Goal: Task Accomplishment & Management: Manage account settings

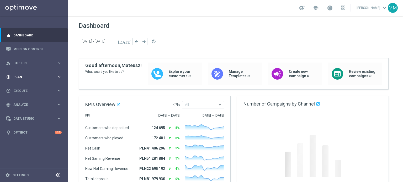
click at [33, 79] on div "gps_fixed Plan" at bounding box center [31, 77] width 51 height 5
click at [29, 89] on link "Target Groups" at bounding box center [34, 88] width 41 height 4
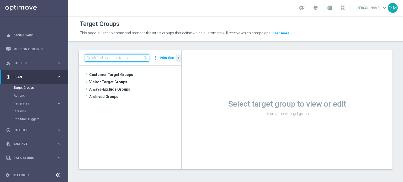
click at [100, 60] on input at bounding box center [117, 57] width 64 height 7
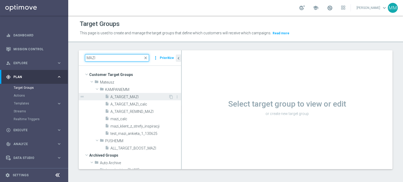
type input "MAZI"
click at [130, 95] on span "A_TARGET_MAZI" at bounding box center [139, 97] width 58 height 4
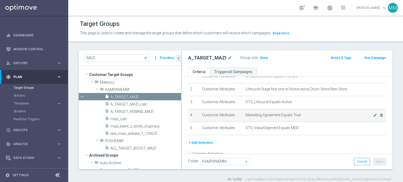
scroll to position [34, 0]
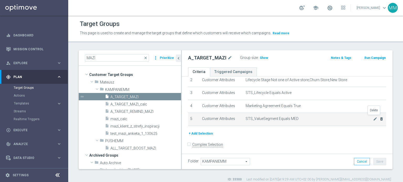
click at [379, 118] on icon "delete_forever" at bounding box center [381, 119] width 4 height 4
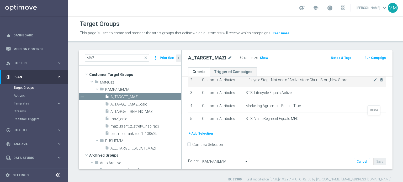
scroll to position [22, 0]
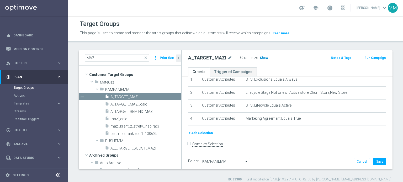
click at [264, 59] on span "Show" at bounding box center [264, 58] width 8 height 4
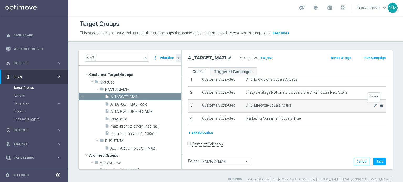
click at [379, 105] on icon "delete_forever" at bounding box center [381, 106] width 4 height 4
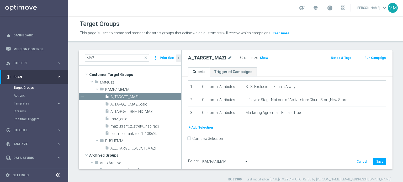
scroll to position [9, 0]
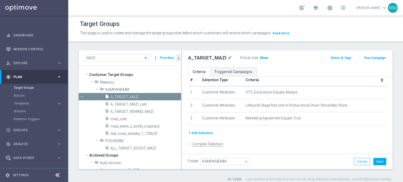
click at [261, 56] on span "Show" at bounding box center [264, 58] width 8 height 4
click at [207, 130] on button "+ Add Selection" at bounding box center [200, 133] width 25 height 6
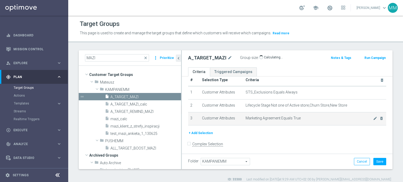
scroll to position [3, 0]
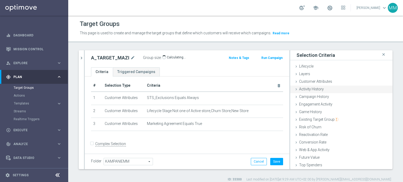
click at [322, 89] on div "Activity History done" at bounding box center [341, 90] width 102 height 8
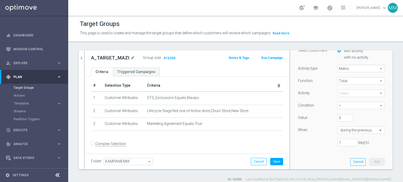
scroll to position [131, 0]
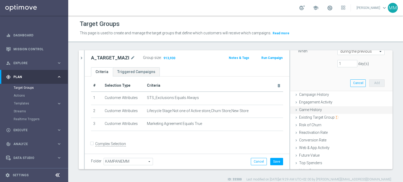
click at [312, 108] on span "Game History" at bounding box center [310, 110] width 23 height 4
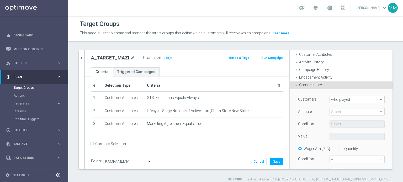
scroll to position [18, 0]
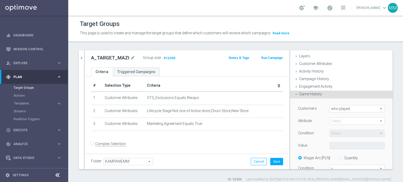
click at [350, 118] on span at bounding box center [357, 121] width 55 height 7
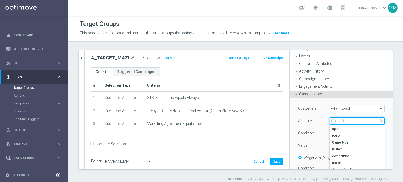
click at [349, 120] on input "search" at bounding box center [357, 121] width 55 height 7
click at [346, 127] on span "sport" at bounding box center [357, 129] width 50 height 4
type input "sport"
type input "Equals"
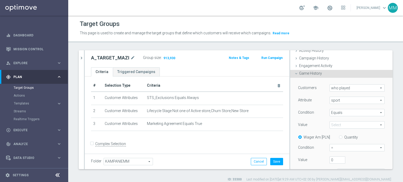
scroll to position [44, 0]
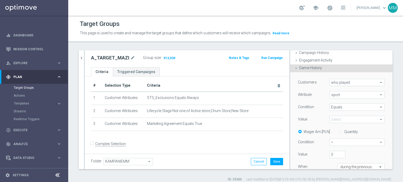
click at [342, 118] on span at bounding box center [357, 119] width 55 height 7
click at [0, 0] on input "search" at bounding box center [0, 0] width 0 height 0
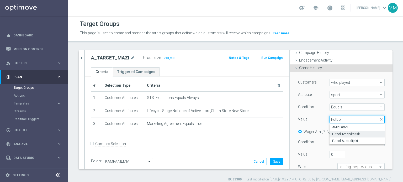
type input "Futbo"
click at [342, 134] on span "Futbol Amerykański" at bounding box center [357, 134] width 50 height 4
type input "Futbol Amerykański"
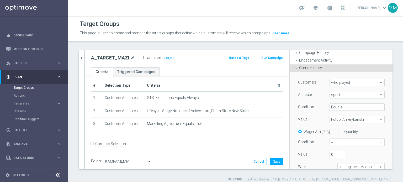
click at [340, 132] on input "Quantity" at bounding box center [341, 130] width 3 height 3
radio input "true"
click at [337, 146] on div "= = arrow_drop_down search" at bounding box center [357, 142] width 55 height 7
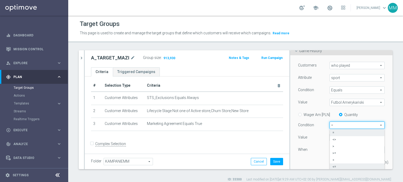
scroll to position [70, 0]
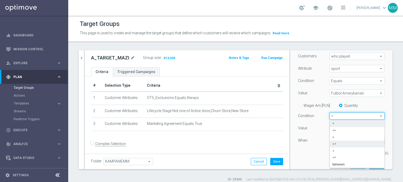
click at [335, 146] on span ">=" at bounding box center [356, 144] width 49 height 4
type input ">="
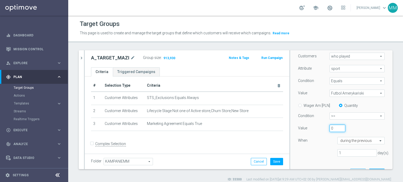
drag, startPoint x: 329, startPoint y: 131, endPoint x: 324, endPoint y: 130, distance: 4.8
click at [330, 130] on input "0" at bounding box center [338, 128] width 16 height 7
type input "1"
drag, startPoint x: 342, startPoint y: 154, endPoint x: 330, endPoint y: 150, distance: 13.2
click at [333, 150] on div "1 day(s)." at bounding box center [356, 153] width 47 height 7
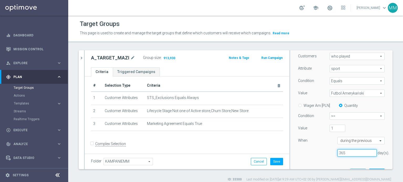
type input "365"
click at [372, 169] on button "Add" at bounding box center [376, 172] width 15 height 7
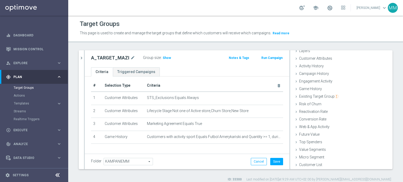
scroll to position [23, 0]
click at [167, 57] on span "Show" at bounding box center [167, 58] width 8 height 4
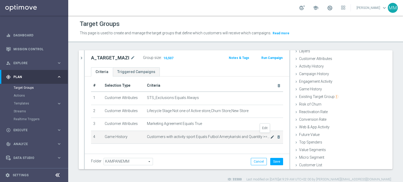
click at [270, 137] on icon "mode_edit" at bounding box center [272, 137] width 4 height 4
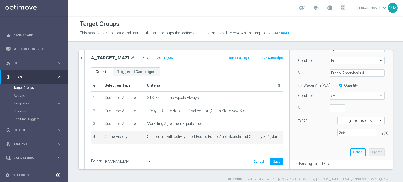
scroll to position [113, 0]
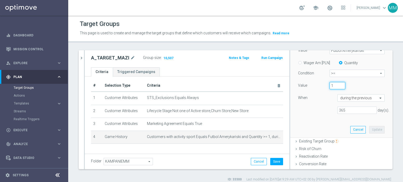
drag, startPoint x: 325, startPoint y: 84, endPoint x: 328, endPoint y: 85, distance: 3.2
click at [330, 85] on input "1" at bounding box center [338, 85] width 16 height 7
type input "3"
drag, startPoint x: 366, startPoint y: 130, endPoint x: 341, endPoint y: 116, distance: 28.7
click at [369, 130] on button "Update" at bounding box center [376, 129] width 15 height 7
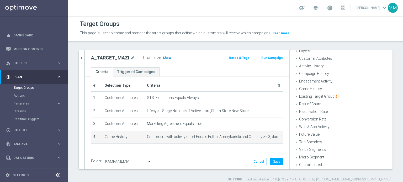
scroll to position [23, 0]
click at [166, 58] on span "Show" at bounding box center [167, 58] width 8 height 4
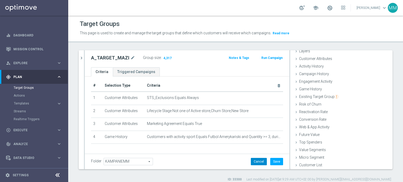
click at [255, 159] on button "Cancel" at bounding box center [259, 161] width 16 height 7
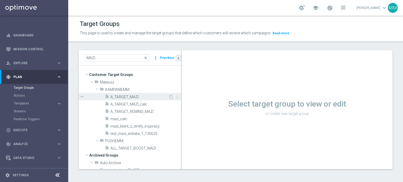
click at [148, 98] on span "A_TARGET_MAZI" at bounding box center [139, 97] width 58 height 4
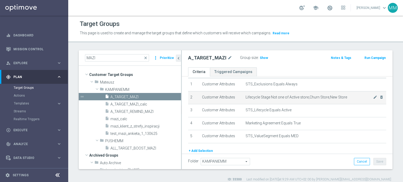
scroll to position [34, 0]
